Goal: Information Seeking & Learning: Learn about a topic

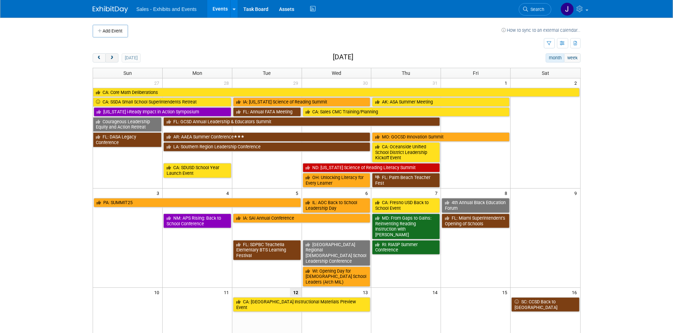
click at [109, 56] on span "next" at bounding box center [111, 58] width 5 height 5
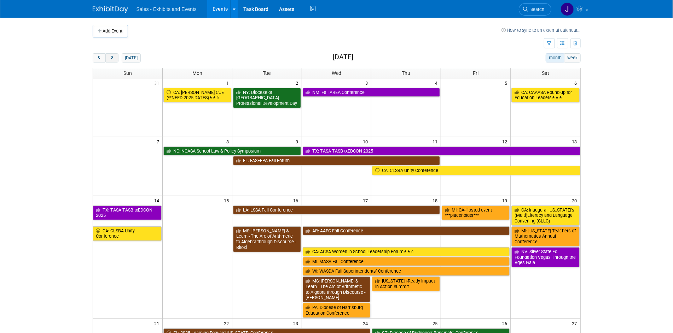
click at [115, 55] on button "next" at bounding box center [111, 57] width 13 height 9
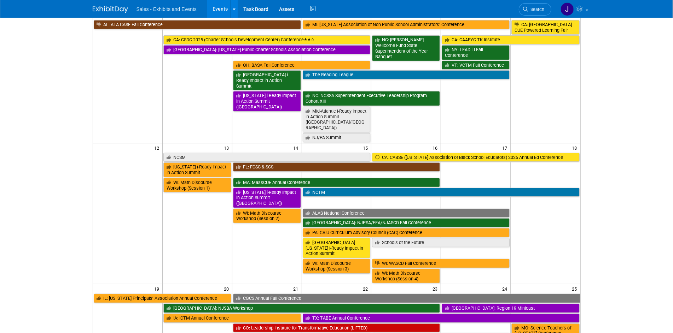
scroll to position [158, 0]
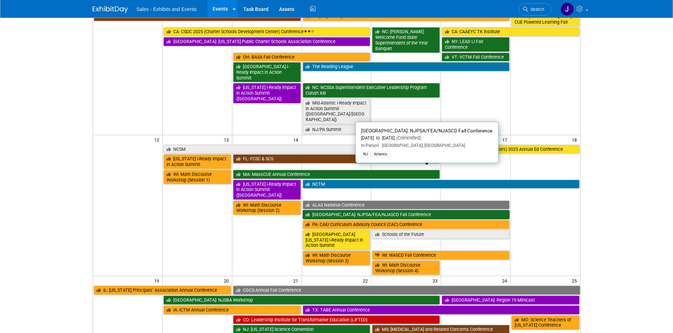
click at [329, 210] on link "[GEOGRAPHIC_DATA]: NJPSA/FEA/NJASCD Fall Conference" at bounding box center [406, 214] width 207 height 9
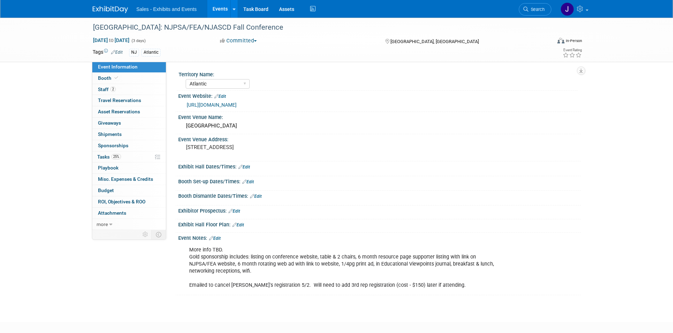
select select "Atlantic"
click at [237, 104] on link "https://web.cvent.com/event/684edcf1-b57b-4456-8c51-cf85609eca5b/summary" at bounding box center [212, 105] width 50 height 6
click at [102, 87] on span "Staff 2" at bounding box center [107, 90] width 18 height 6
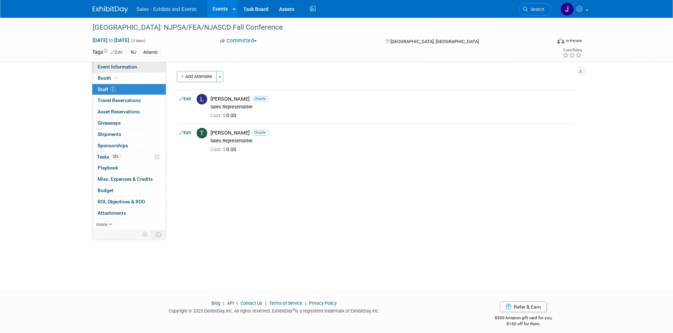
click at [107, 68] on span "Event Information" at bounding box center [118, 67] width 40 height 6
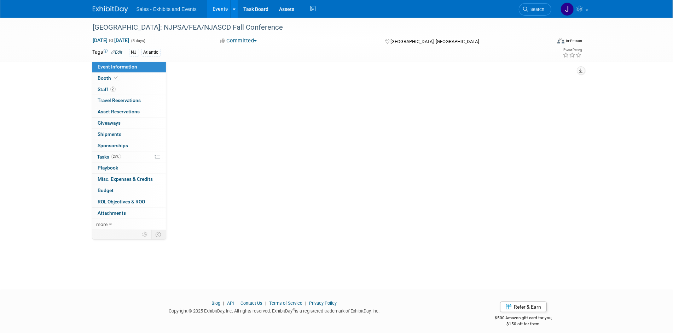
select select "Atlantic"
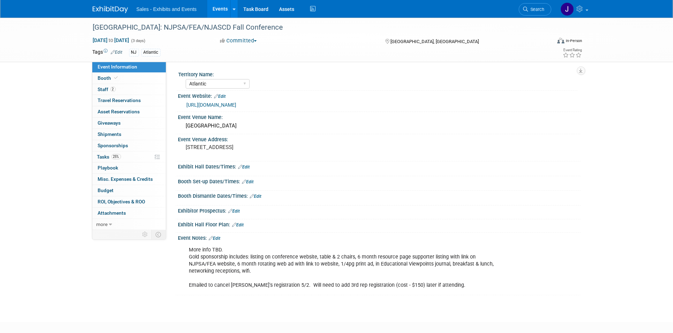
click at [237, 106] on link "https://web.cvent.com/event/684edcf1-b57b-4456-8c51-cf85609eca5b/summary" at bounding box center [212, 105] width 50 height 6
click at [106, 86] on link "2 Staff 2" at bounding box center [129, 89] width 74 height 11
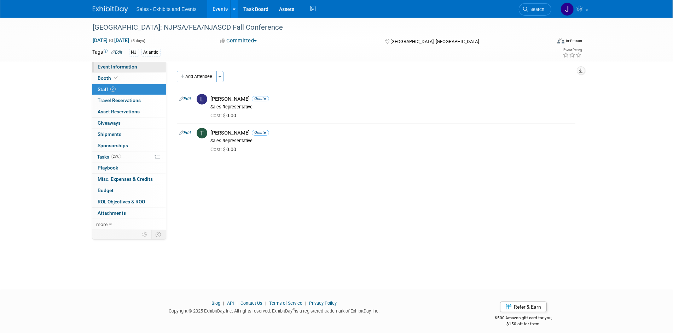
click at [112, 63] on link "Event Information" at bounding box center [129, 67] width 74 height 11
select select "Atlantic"
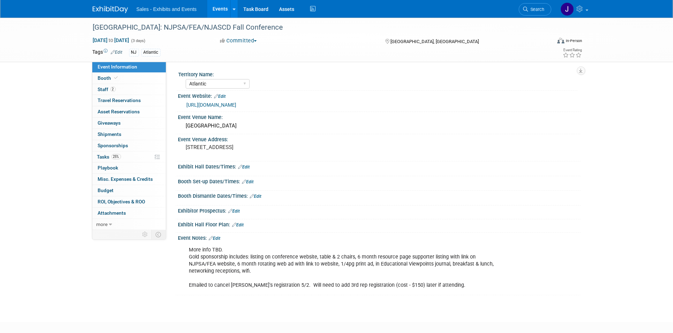
click at [114, 10] on img at bounding box center [110, 9] width 35 height 7
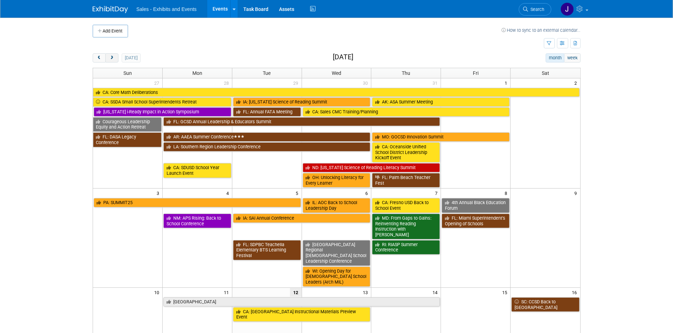
click at [110, 56] on span "next" at bounding box center [111, 58] width 5 height 5
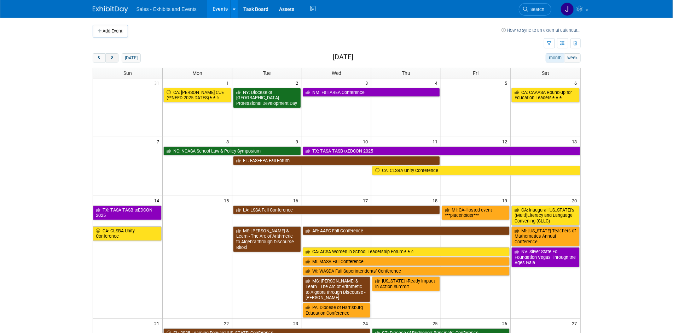
click at [110, 56] on span "next" at bounding box center [111, 58] width 5 height 5
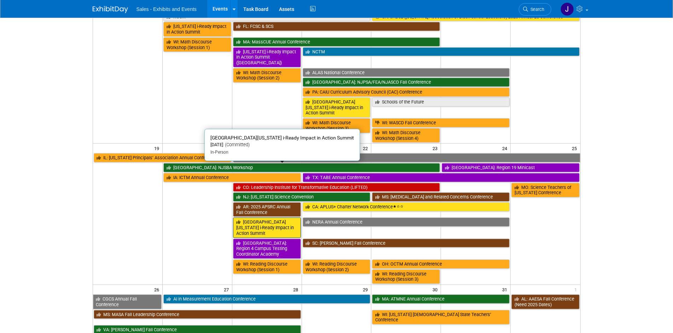
scroll to position [291, 0]
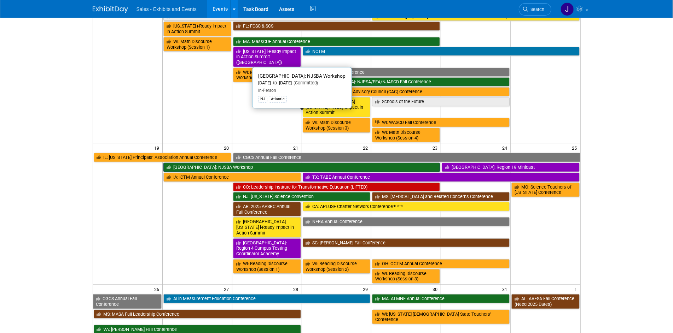
click at [192, 163] on link "[GEOGRAPHIC_DATA]: NJSBA Workshop" at bounding box center [301, 167] width 277 height 9
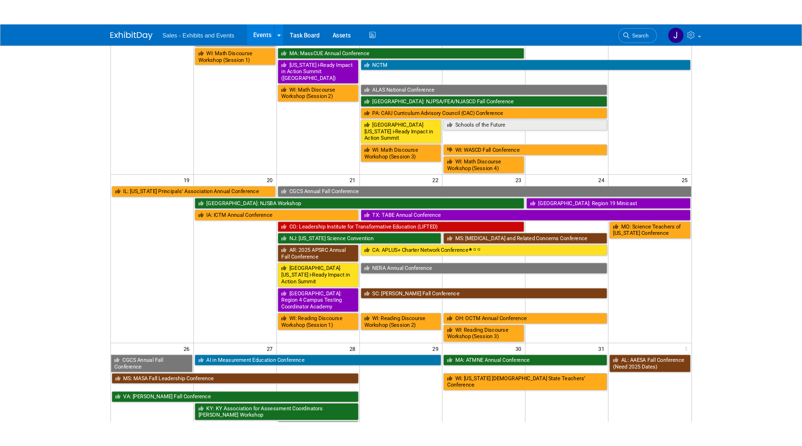
scroll to position [310, 0]
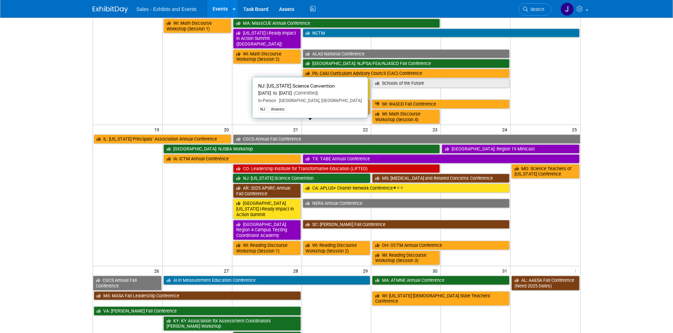
click at [252, 174] on link "NJ: [US_STATE] Science Convention" at bounding box center [302, 178] width 138 height 9
click at [272, 174] on link "NJ: [US_STATE] Science Convention" at bounding box center [302, 178] width 138 height 9
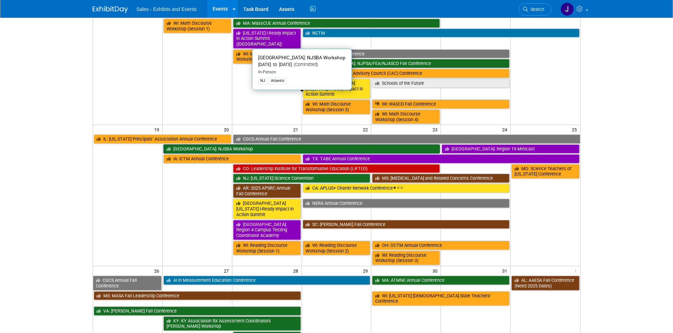
click at [195, 145] on link "[GEOGRAPHIC_DATA]: NJSBA Workshop" at bounding box center [301, 149] width 277 height 9
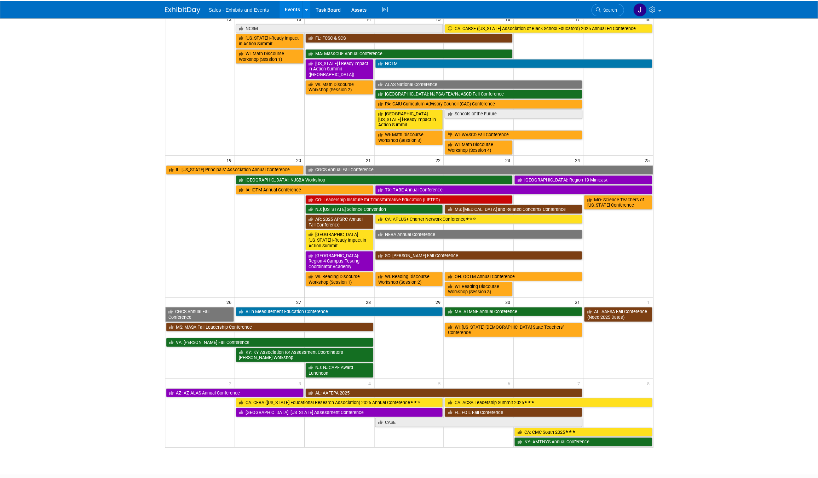
scroll to position [279, 0]
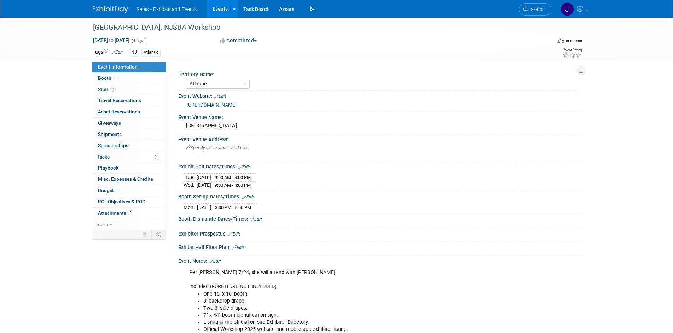
select select "Atlantic"
click at [200, 105] on link "https://workshop.njsba.org/" at bounding box center [212, 105] width 50 height 6
click at [105, 89] on span "Staff 2" at bounding box center [107, 90] width 18 height 6
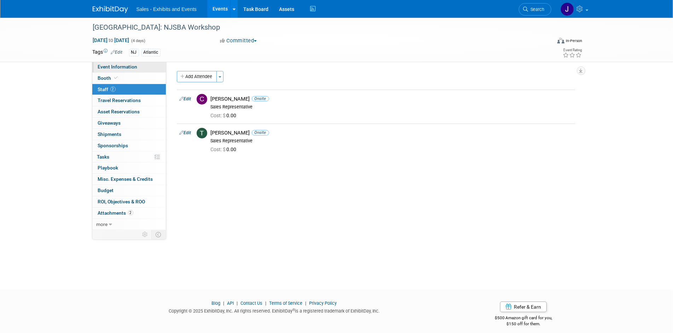
click at [108, 67] on span "Event Information" at bounding box center [118, 67] width 40 height 6
select select "Atlantic"
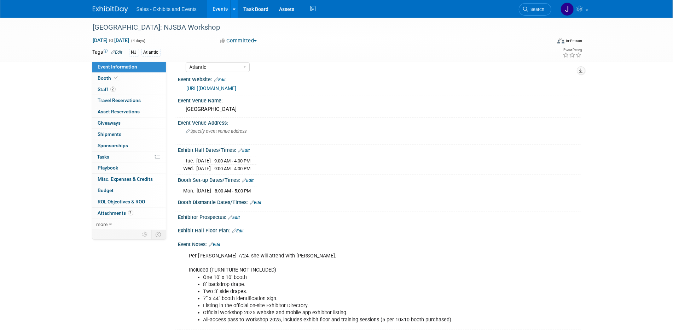
scroll to position [13, 0]
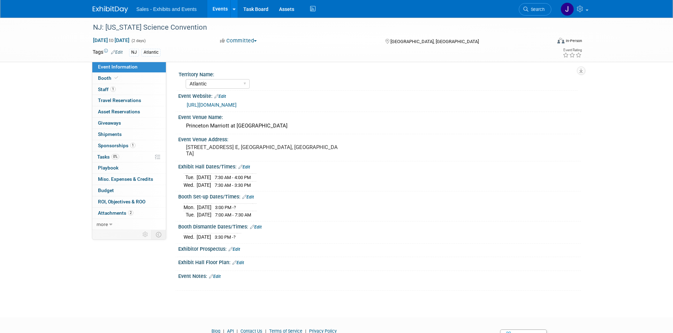
select select "Atlantic"
click at [106, 91] on span "Staff 1" at bounding box center [107, 90] width 18 height 6
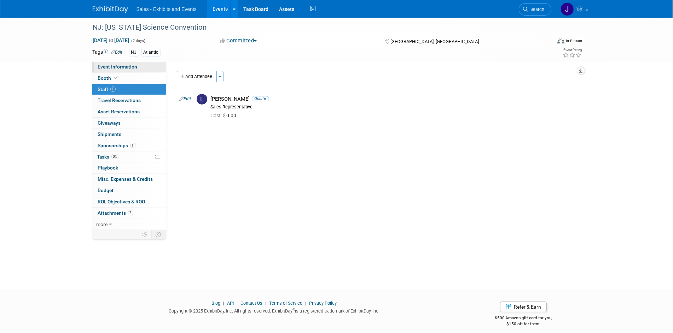
click at [107, 65] on span "Event Information" at bounding box center [118, 67] width 40 height 6
select select "Atlantic"
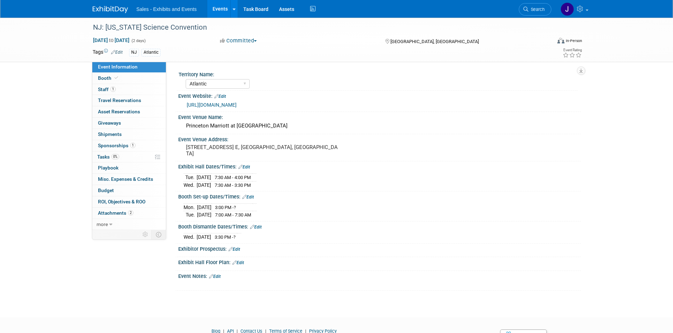
select select "Atlantic"
click at [215, 103] on link "https://www.njscienceconvention.org/exhibitor--sponsor.html" at bounding box center [212, 105] width 50 height 6
click at [110, 89] on span "1" at bounding box center [112, 89] width 5 height 5
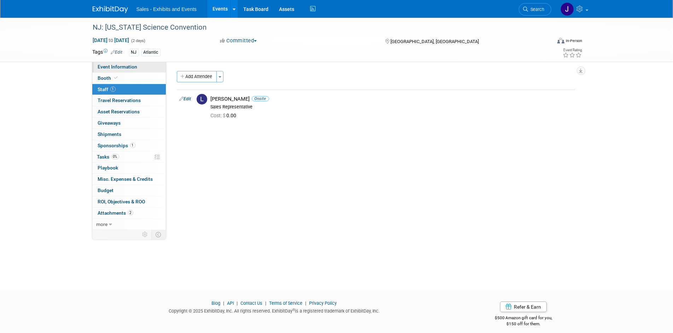
click at [116, 66] on span "Event Information" at bounding box center [118, 67] width 40 height 6
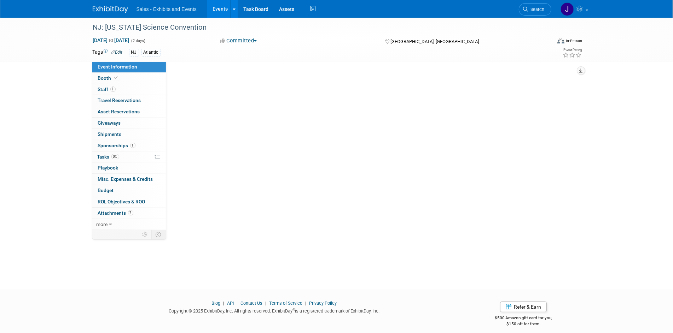
select select "Atlantic"
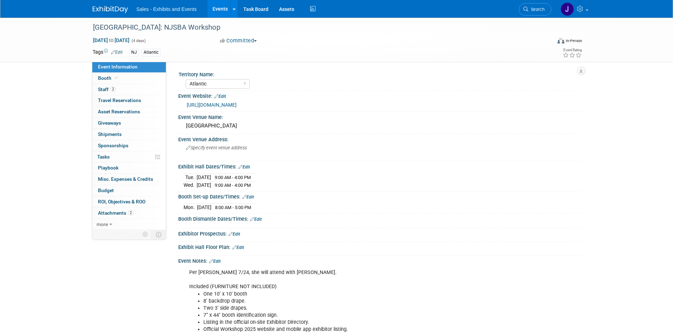
select select "Atlantic"
click at [106, 84] on link "2 Staff 2" at bounding box center [129, 89] width 74 height 11
